Goal: Navigation & Orientation: Find specific page/section

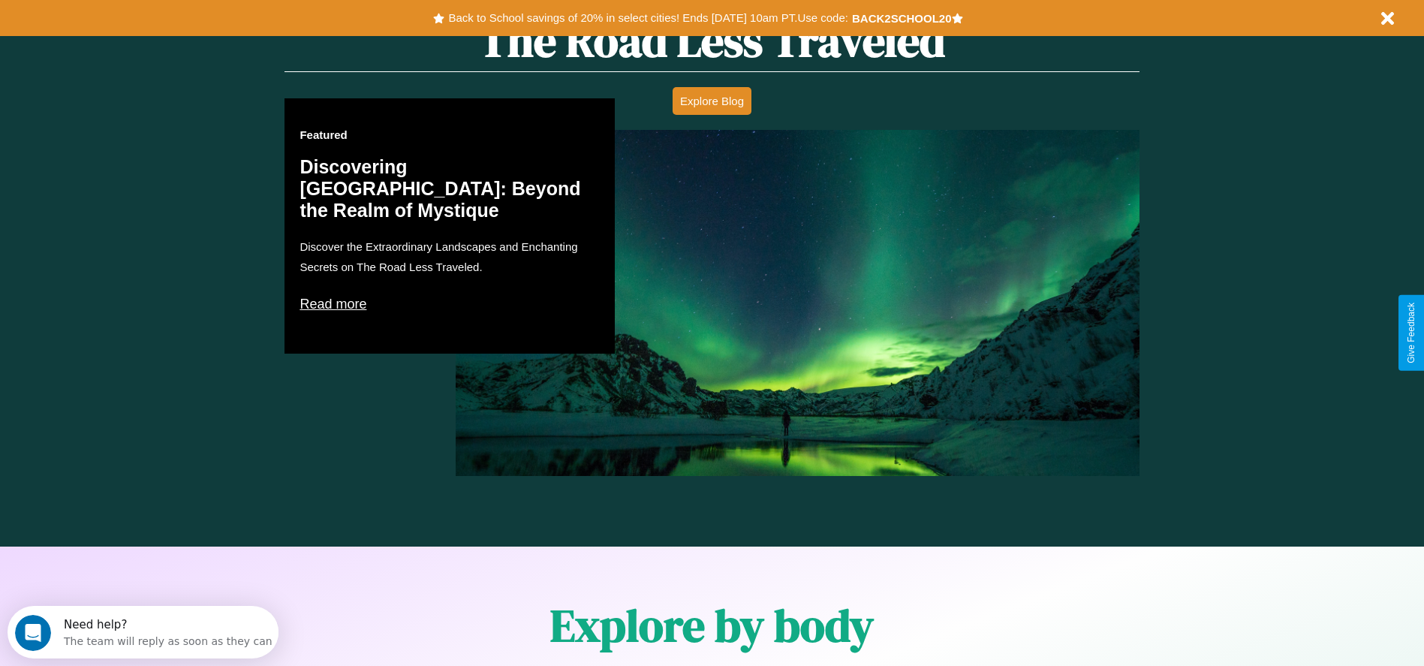
scroll to position [2154, 0]
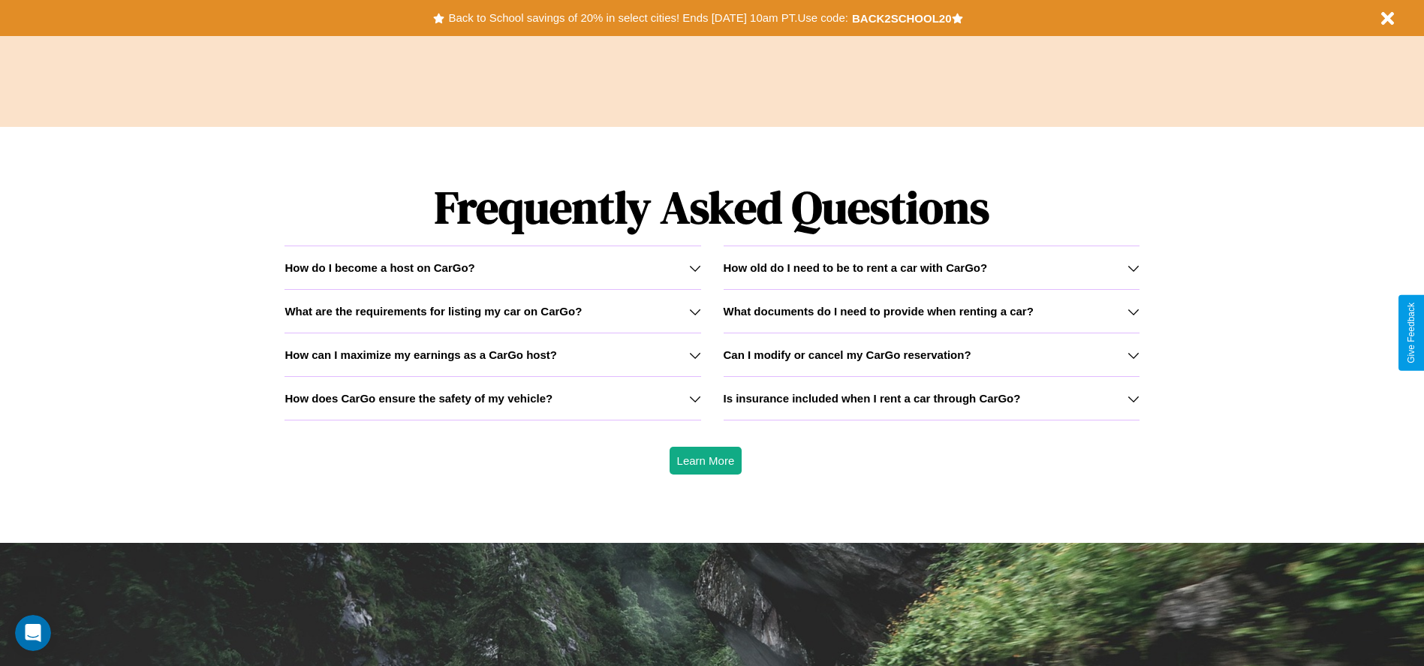
click at [1133, 398] on icon at bounding box center [1134, 399] width 12 height 12
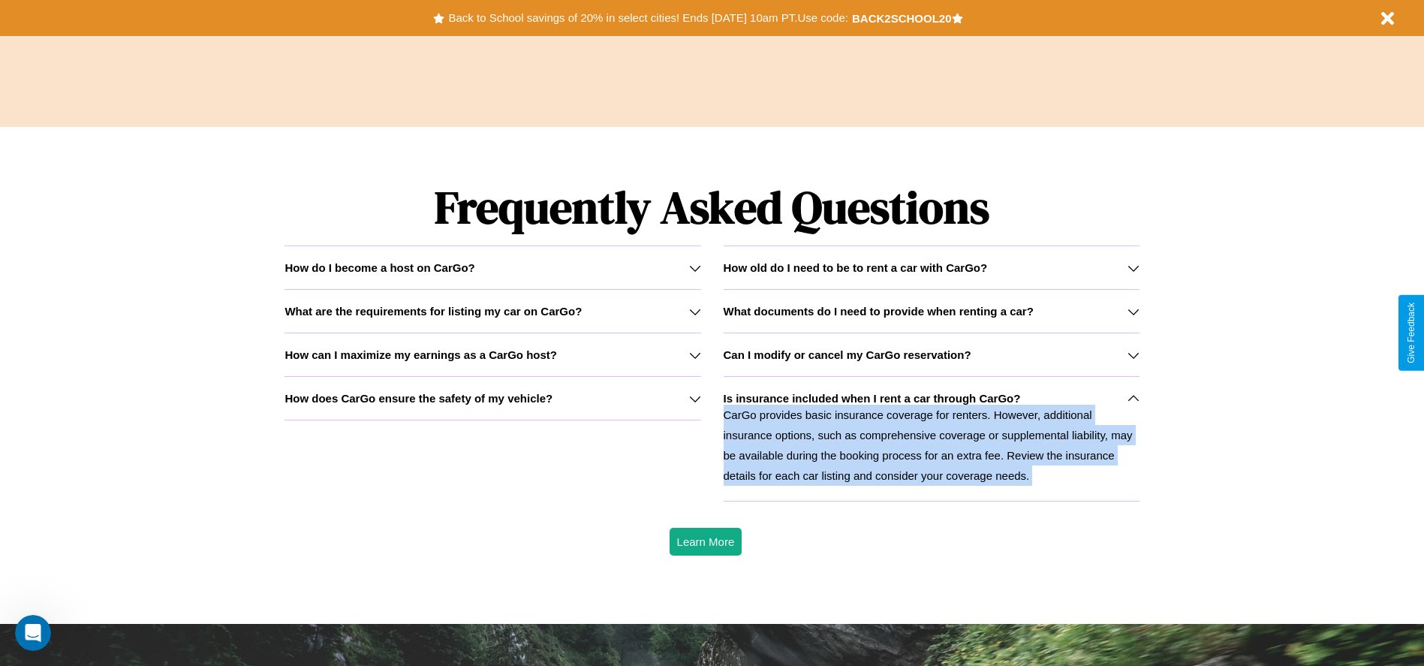
click at [1133, 398] on icon at bounding box center [1134, 399] width 12 height 12
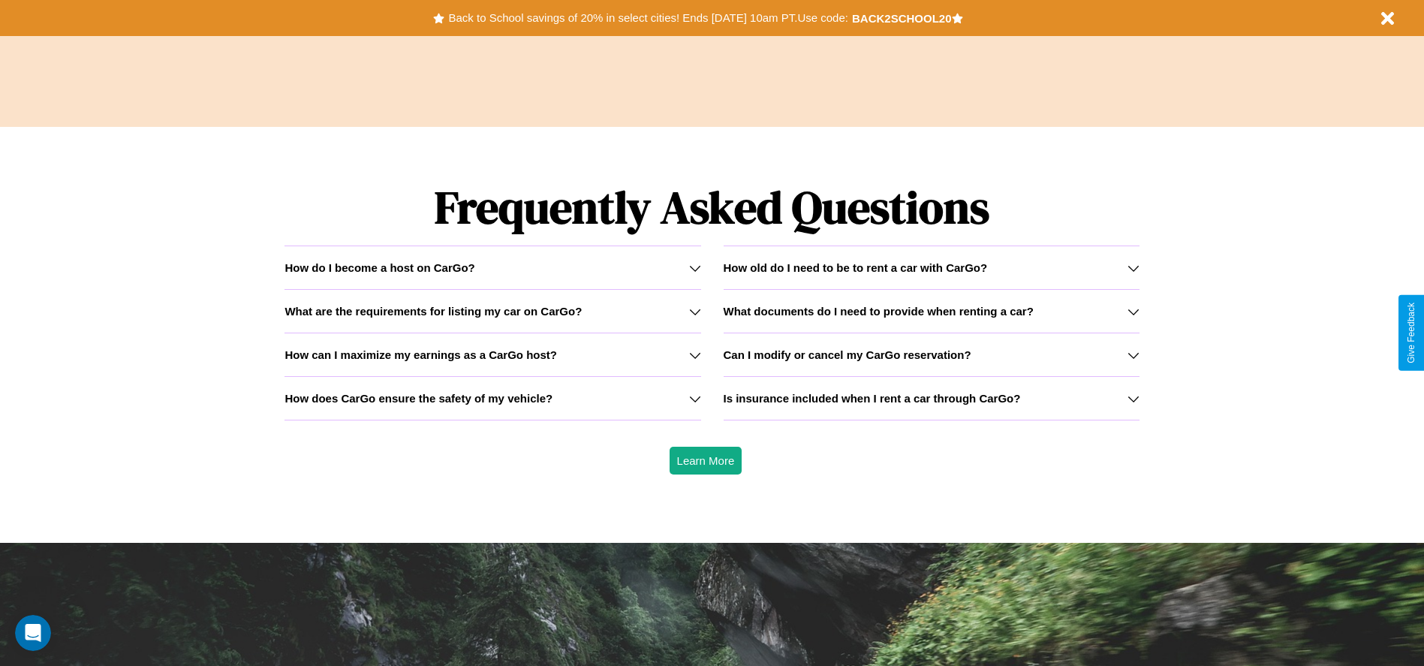
click at [493, 267] on div "How do I become a host on CarGo?" at bounding box center [493, 267] width 416 height 13
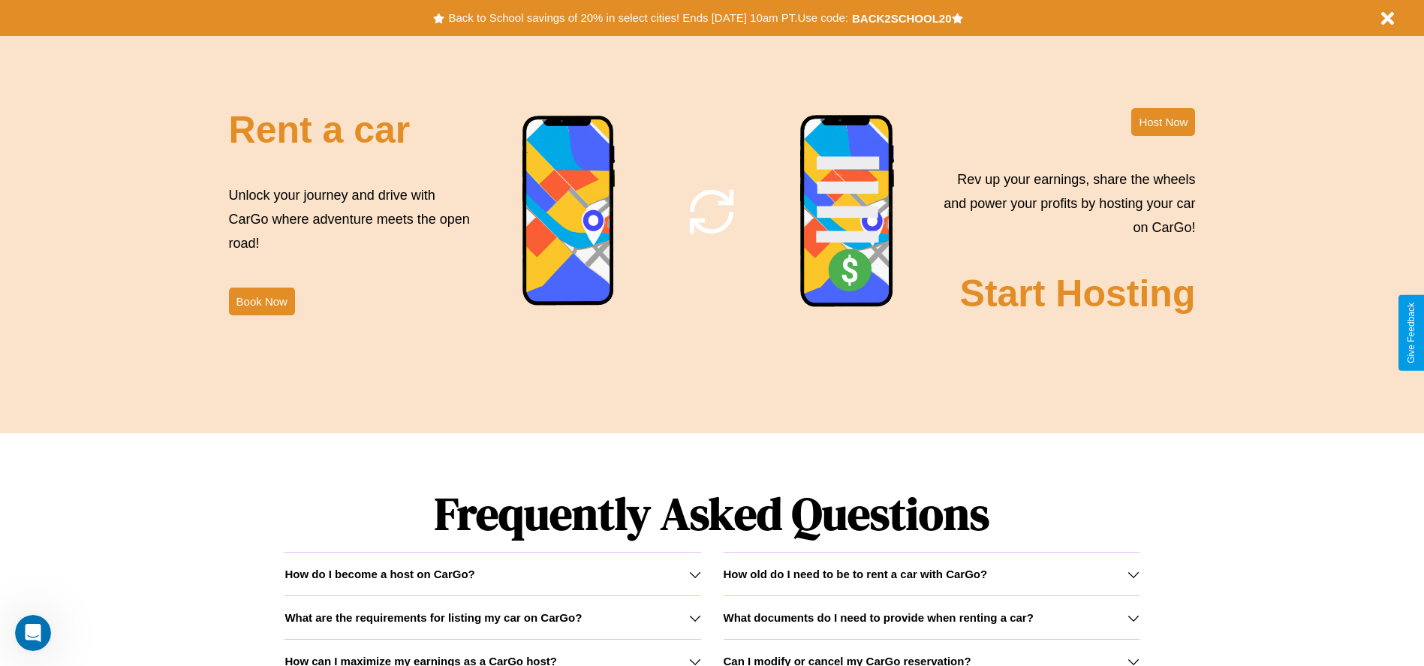
scroll to position [0, 0]
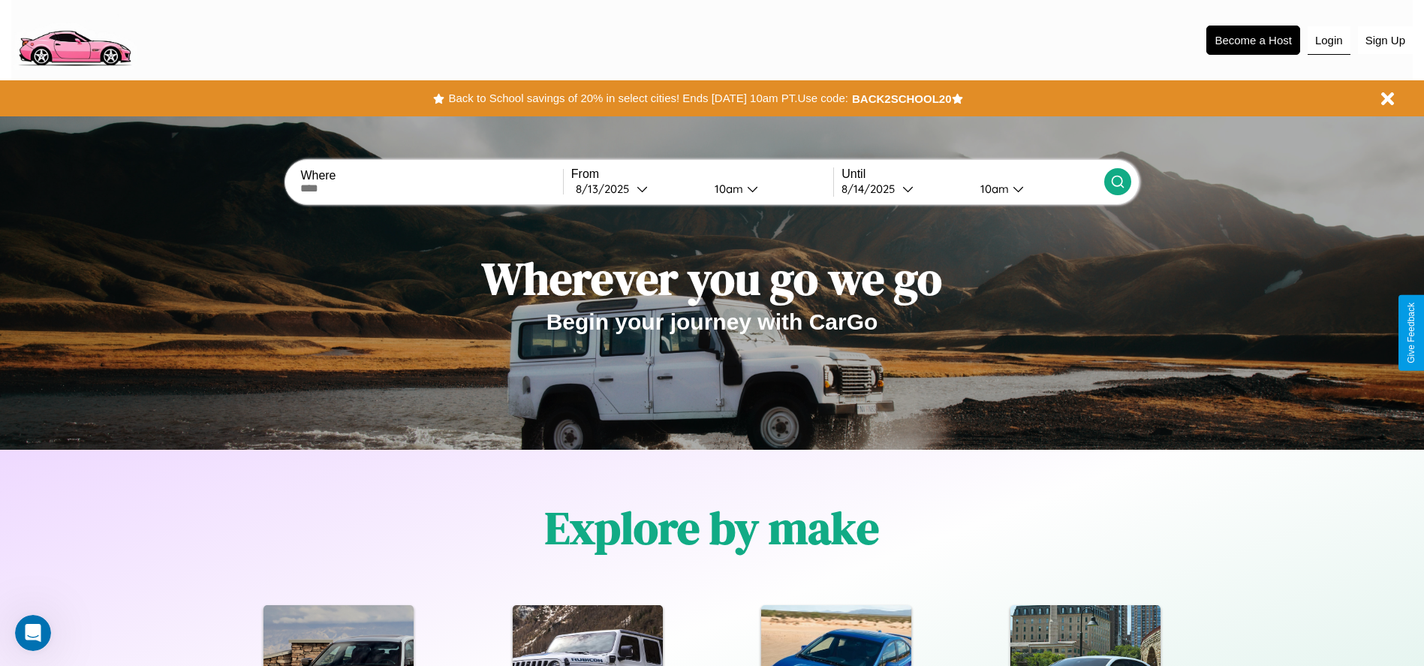
click at [1329, 40] on button "Login" at bounding box center [1329, 40] width 43 height 29
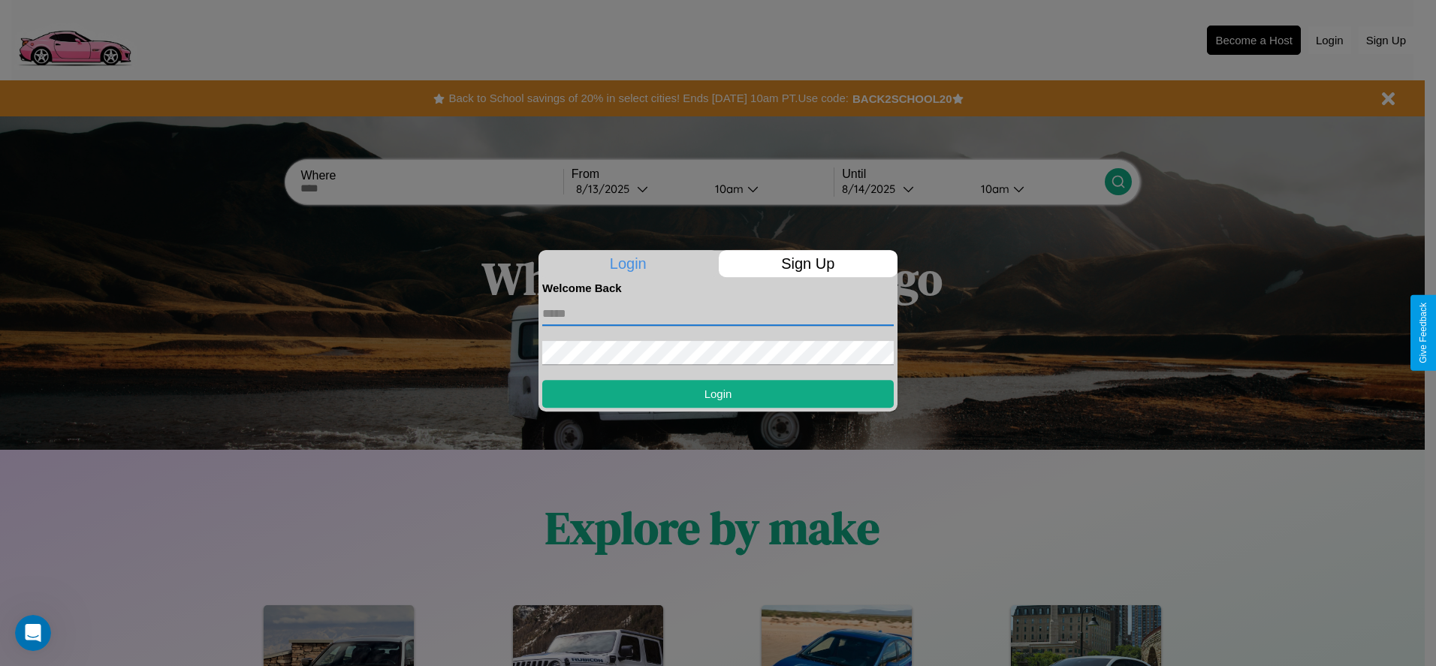
click at [718, 313] on input "text" at bounding box center [717, 314] width 351 height 24
type input "**********"
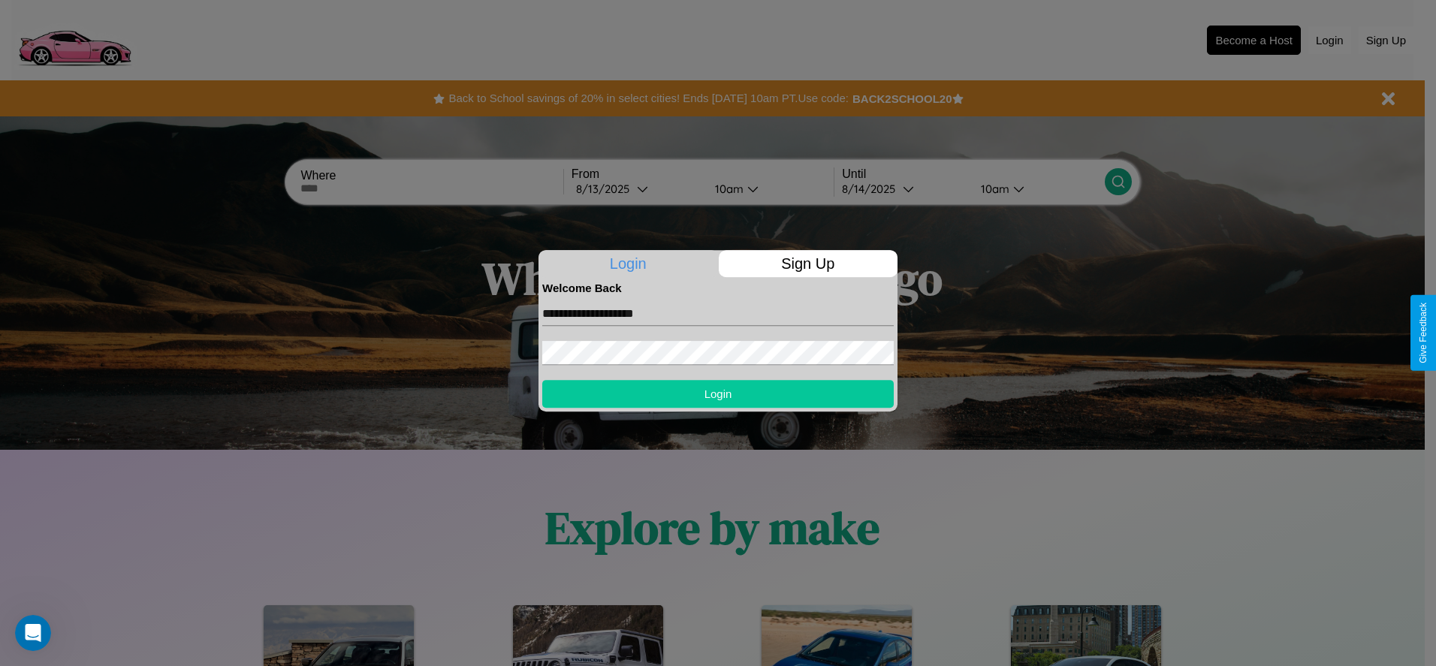
click at [718, 393] on button "Login" at bounding box center [717, 394] width 351 height 28
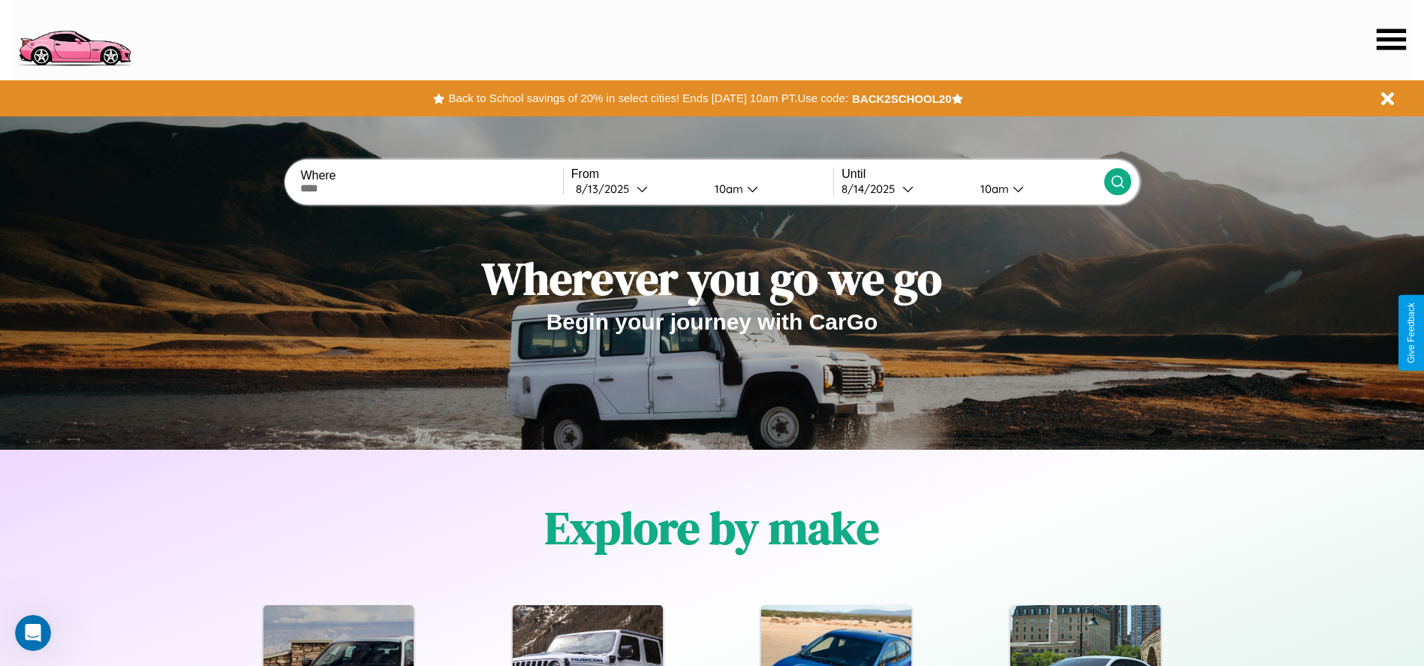
click at [1391, 39] on icon at bounding box center [1391, 39] width 29 height 21
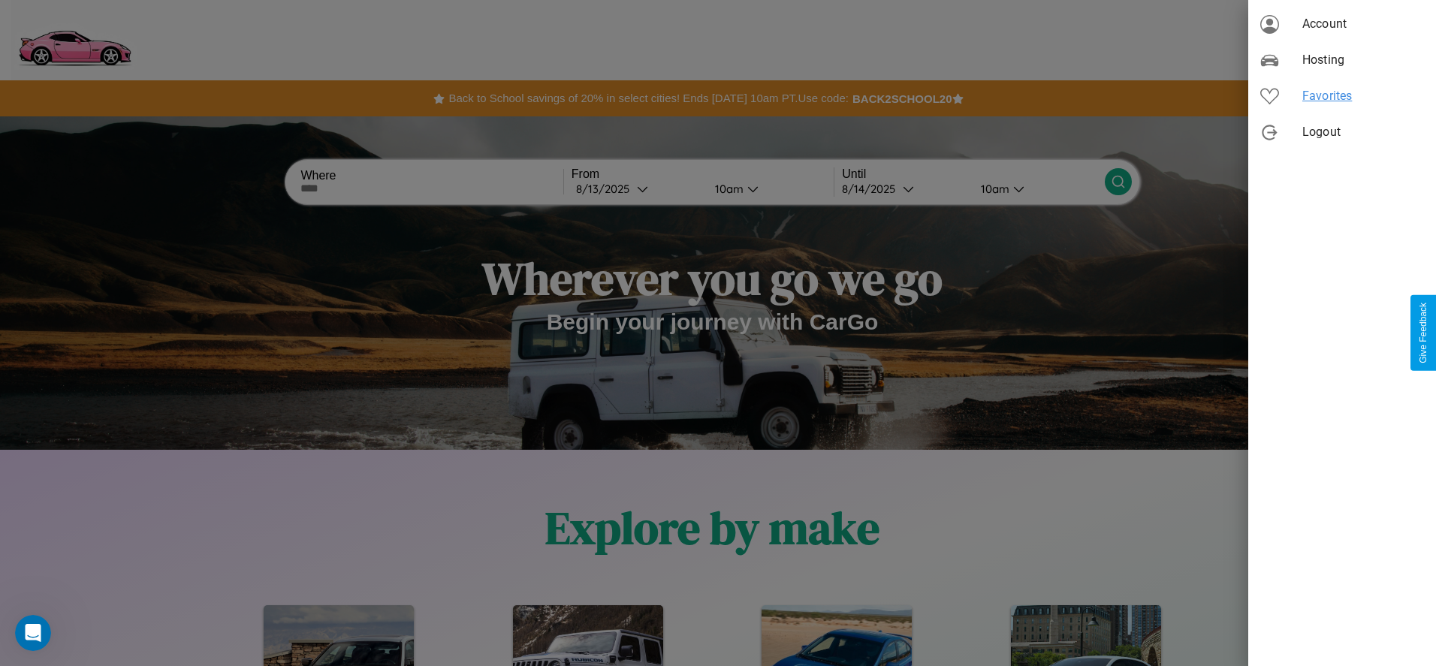
click at [1342, 96] on span "Favorites" at bounding box center [1363, 96] width 122 height 18
